Goal: Information Seeking & Learning: Learn about a topic

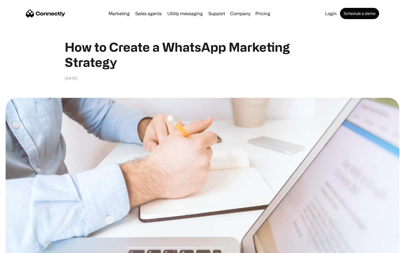
scroll to position [1525, 0]
